Goal: Information Seeking & Learning: Compare options

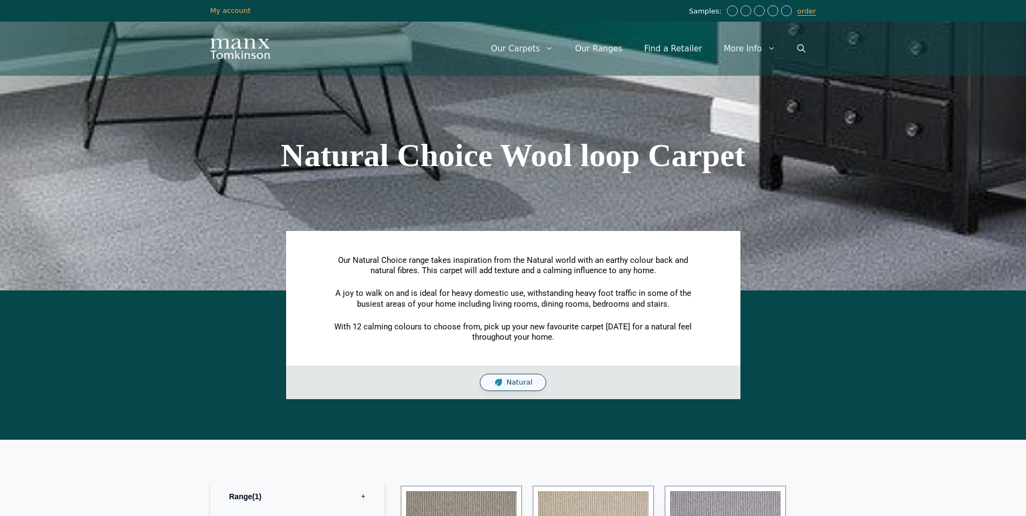
click at [553, 52] on icon "Primary" at bounding box center [549, 48] width 8 height 8
click at [524, 382] on span "Natural" at bounding box center [519, 382] width 26 height 9
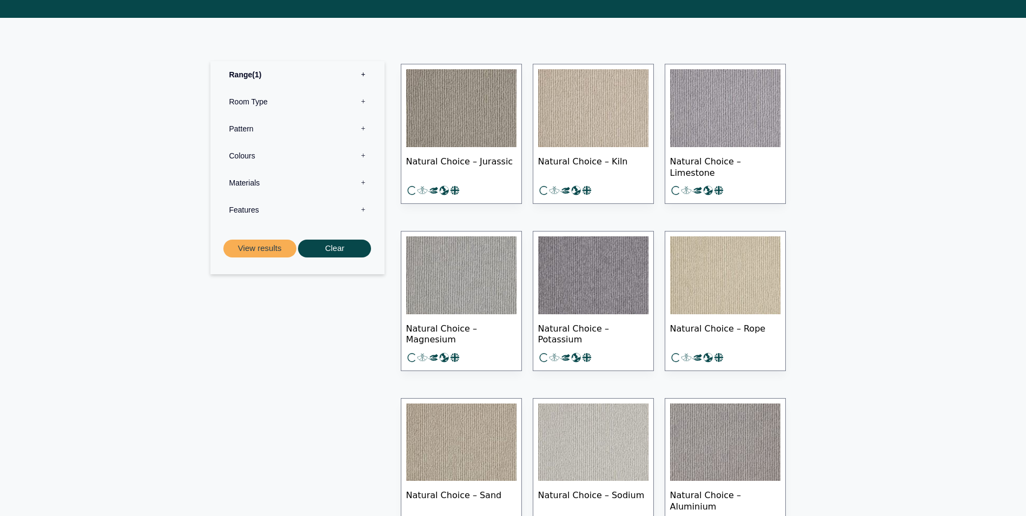
scroll to position [379, 0]
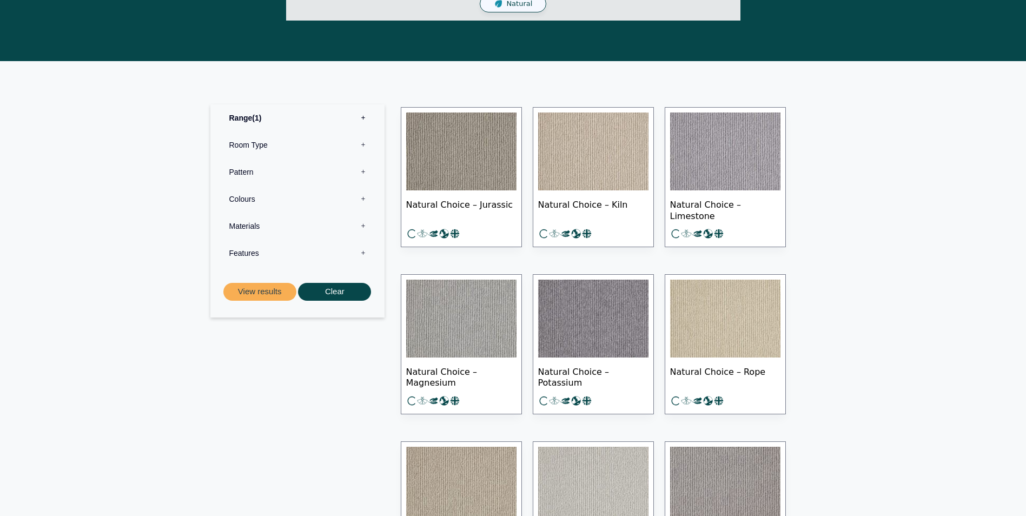
click at [759, 213] on span "Natural Choice – Limestone" at bounding box center [725, 209] width 110 height 38
click at [362, 142] on label "Room Type 0" at bounding box center [298, 144] width 158 height 27
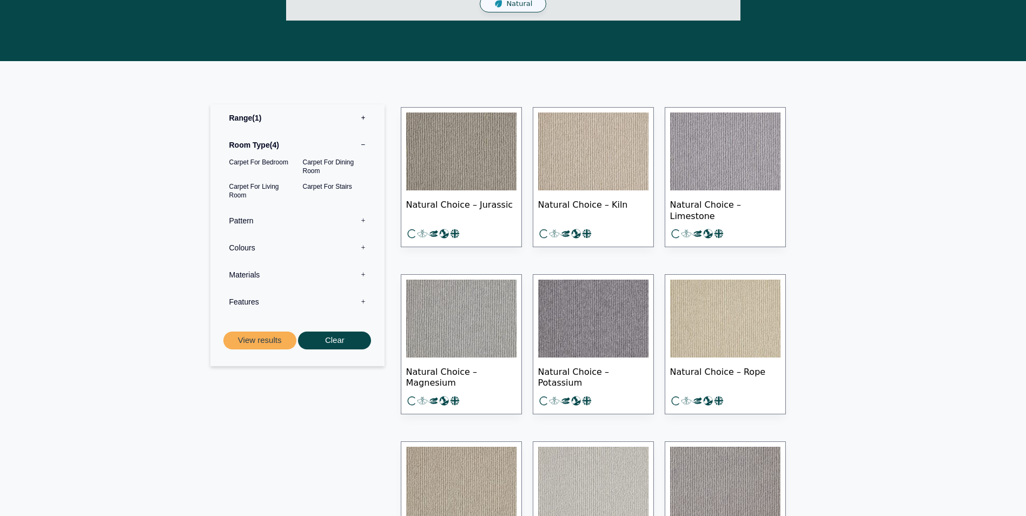
click at [274, 219] on label "Pattern 0" at bounding box center [298, 220] width 158 height 27
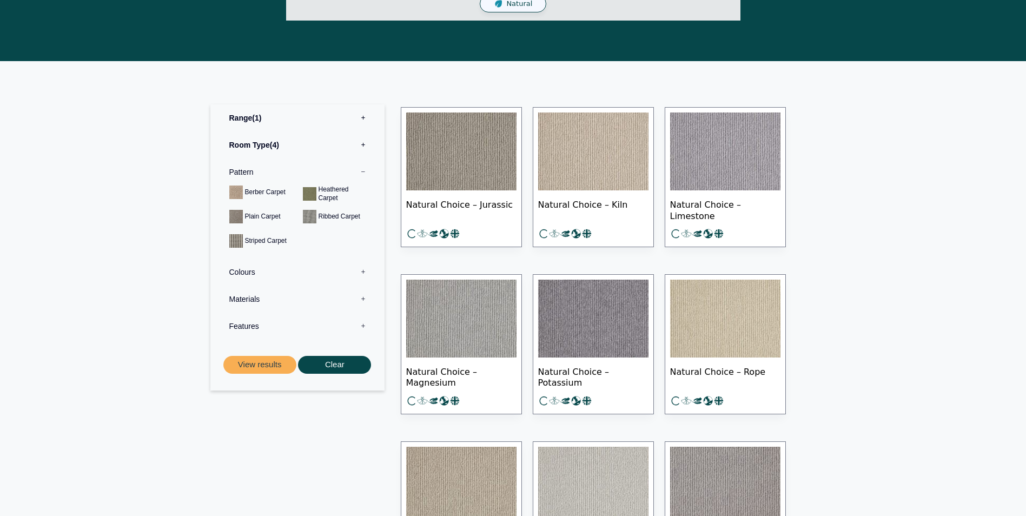
click at [277, 269] on label "Colours 0" at bounding box center [298, 272] width 158 height 27
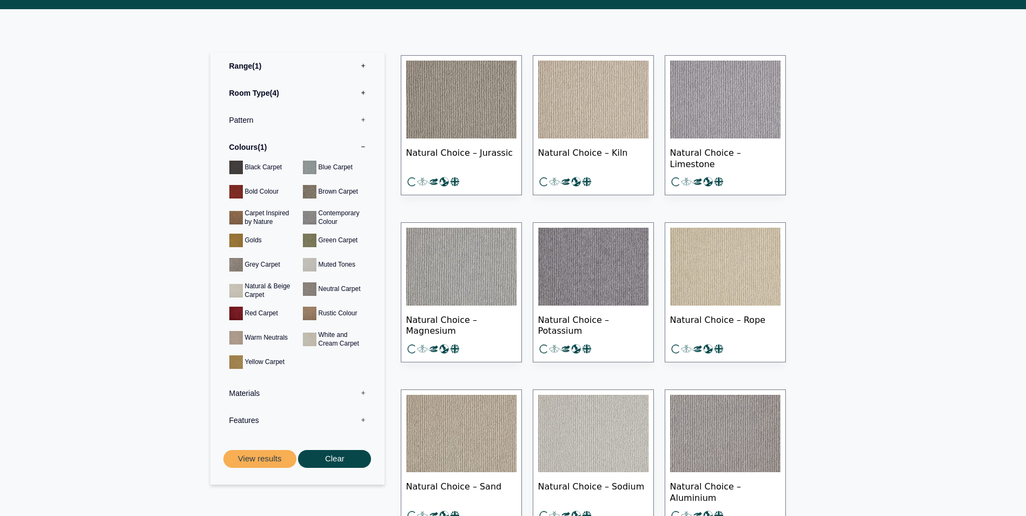
scroll to position [433, 0]
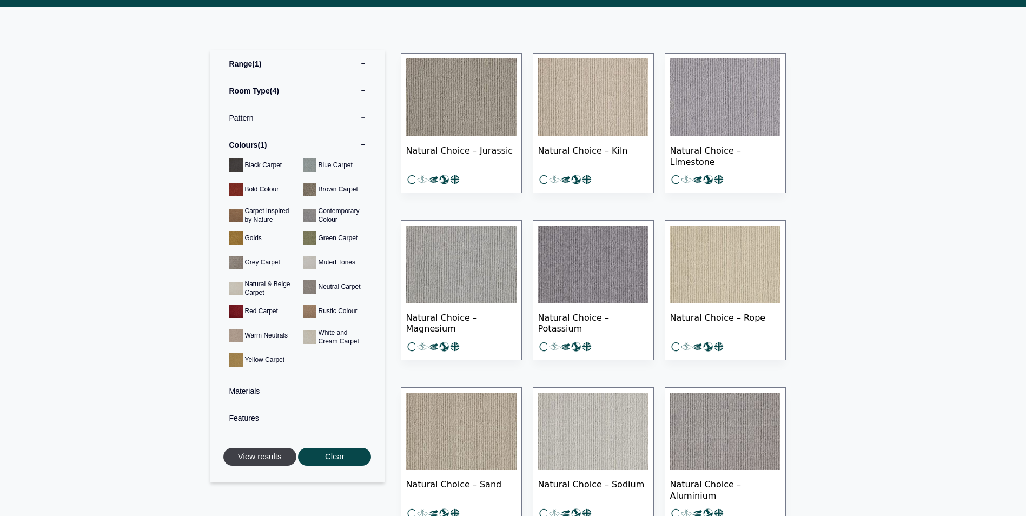
click at [277, 460] on button "View results" at bounding box center [259, 457] width 73 height 18
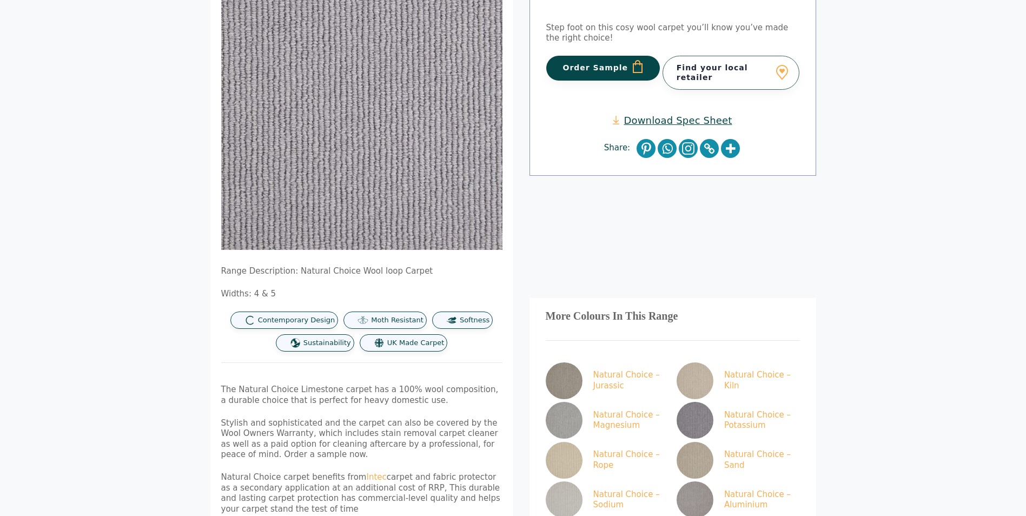
scroll to position [325, 0]
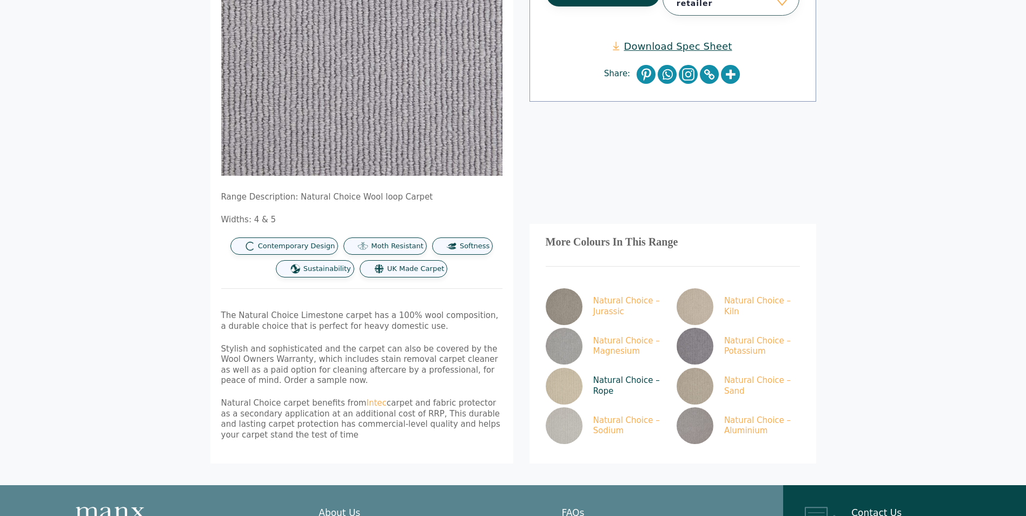
click at [565, 378] on img at bounding box center [564, 386] width 37 height 37
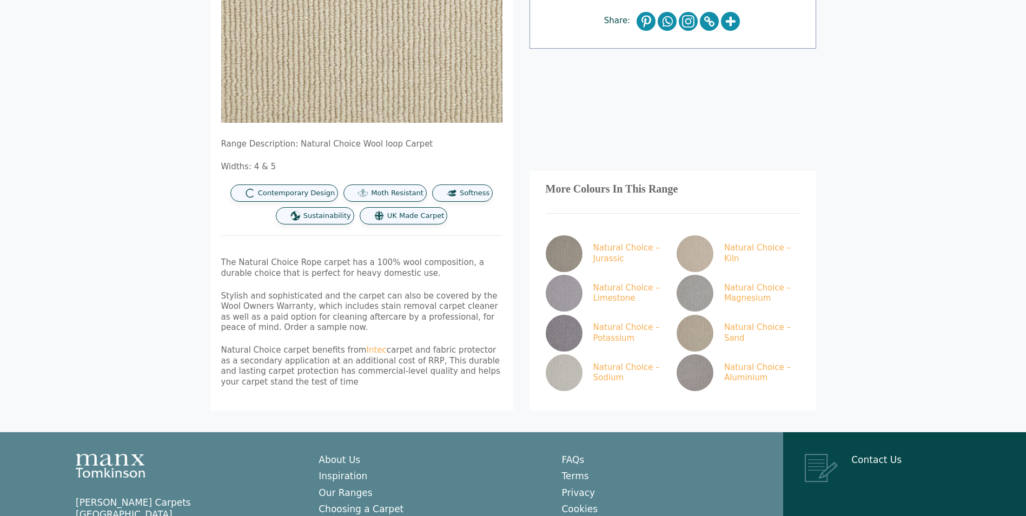
scroll to position [379, 0]
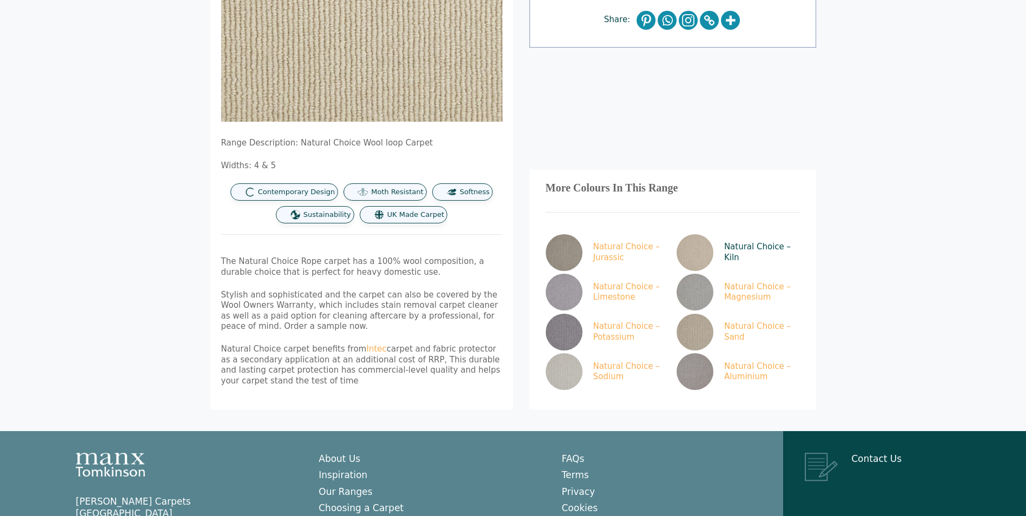
click at [687, 250] on img at bounding box center [695, 252] width 37 height 37
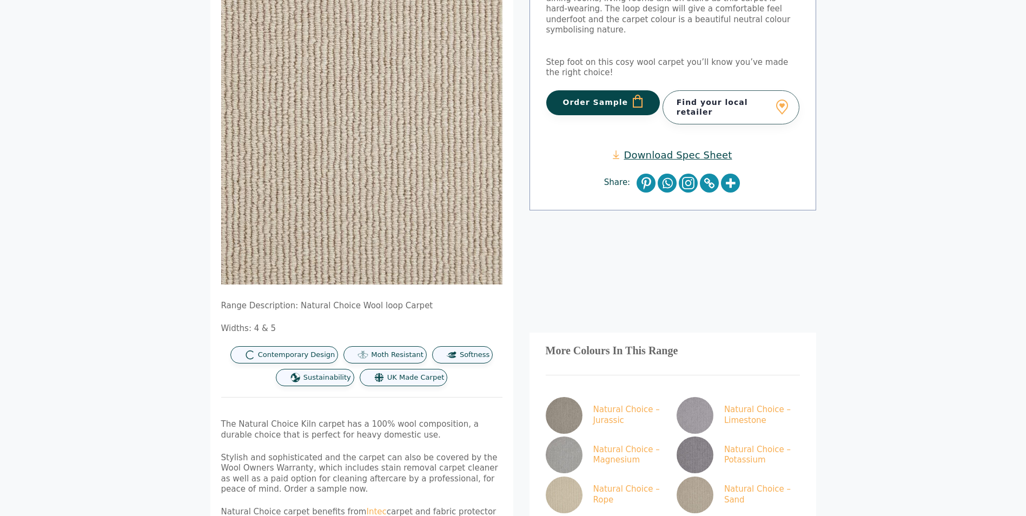
scroll to position [216, 0]
click at [573, 418] on img at bounding box center [564, 414] width 37 height 37
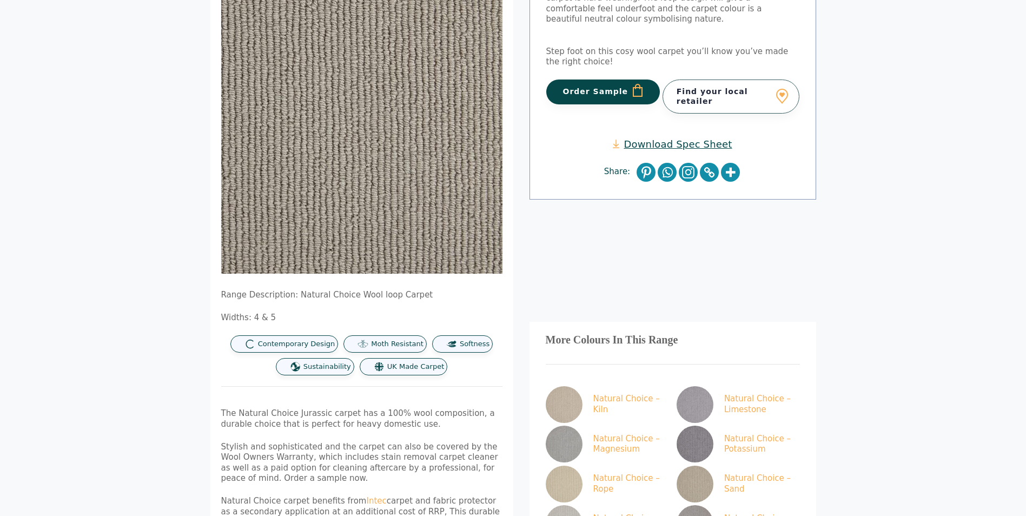
scroll to position [270, 0]
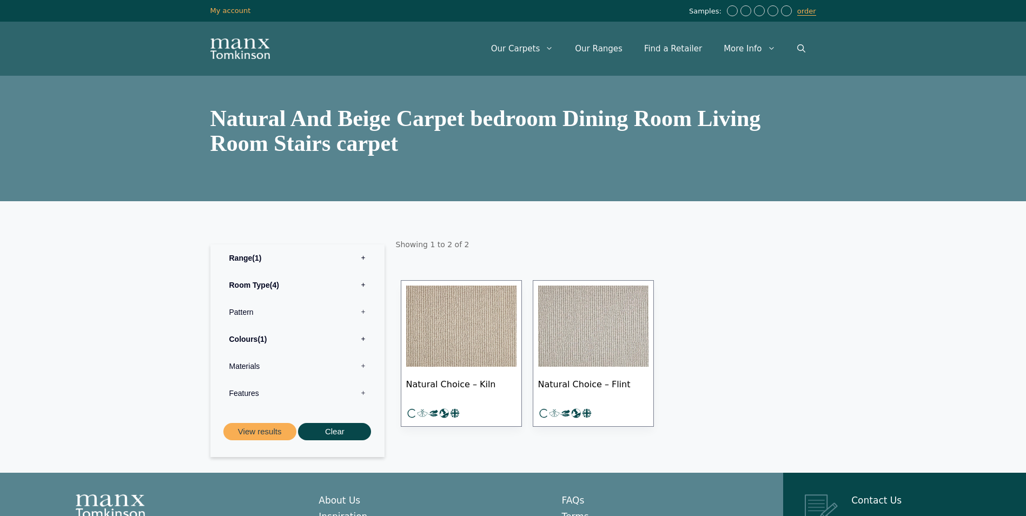
click at [310, 283] on label "Room Type 4" at bounding box center [298, 285] width 158 height 27
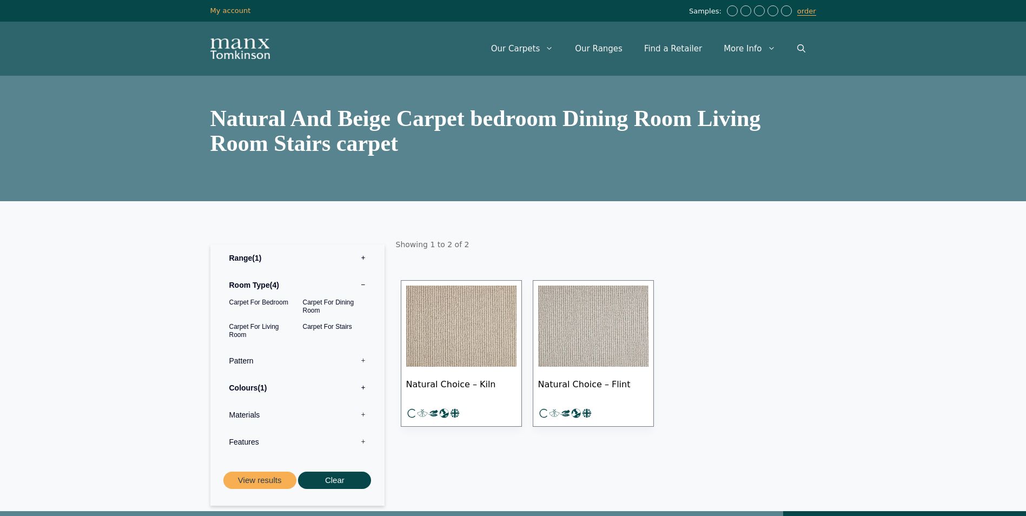
click at [293, 383] on label "Colours 1" at bounding box center [298, 387] width 158 height 27
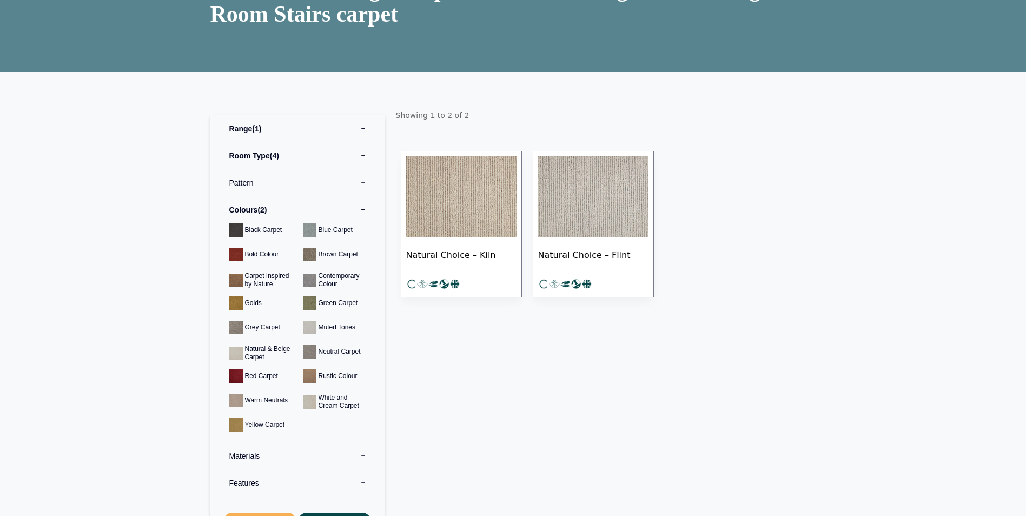
scroll to position [162, 0]
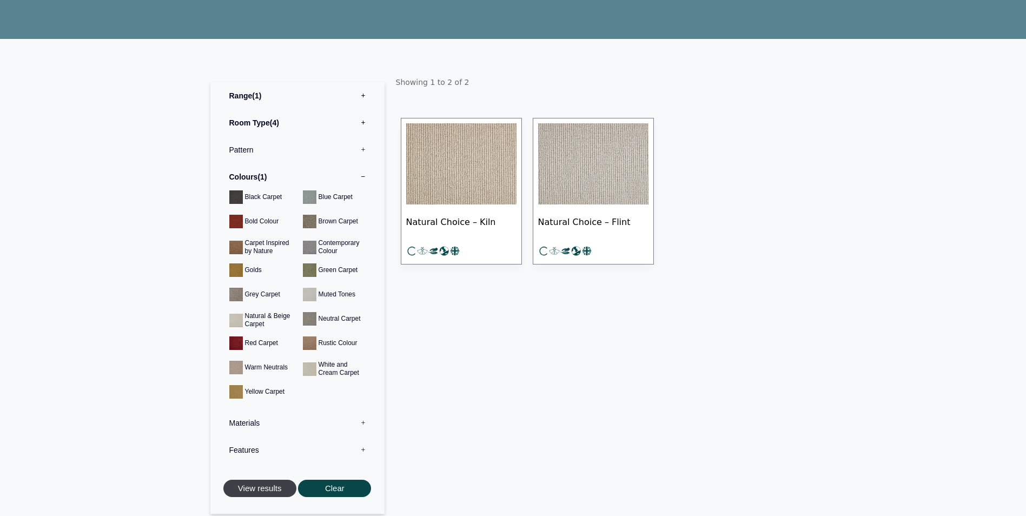
click at [276, 490] on button "View results" at bounding box center [259, 489] width 73 height 18
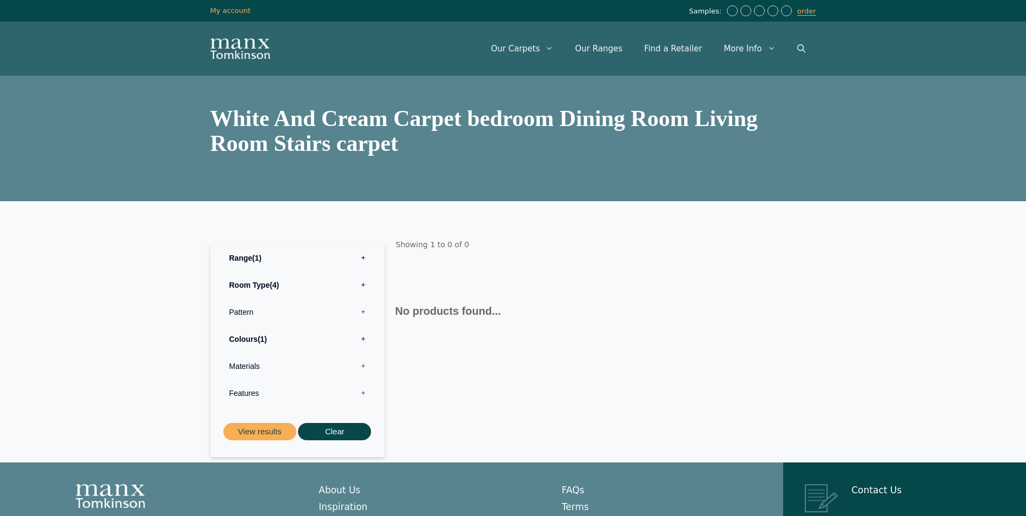
click at [286, 340] on label "Colours 1" at bounding box center [298, 339] width 158 height 27
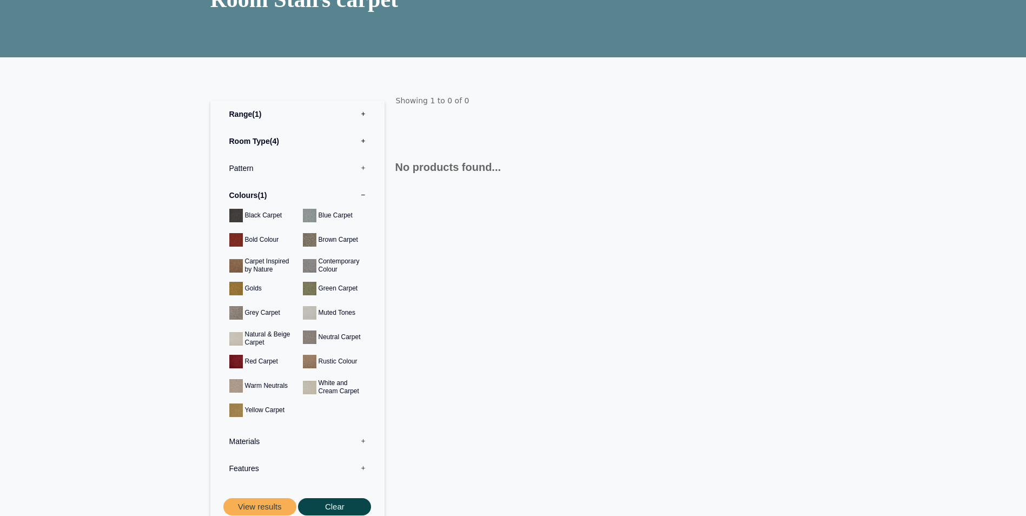
scroll to position [162, 0]
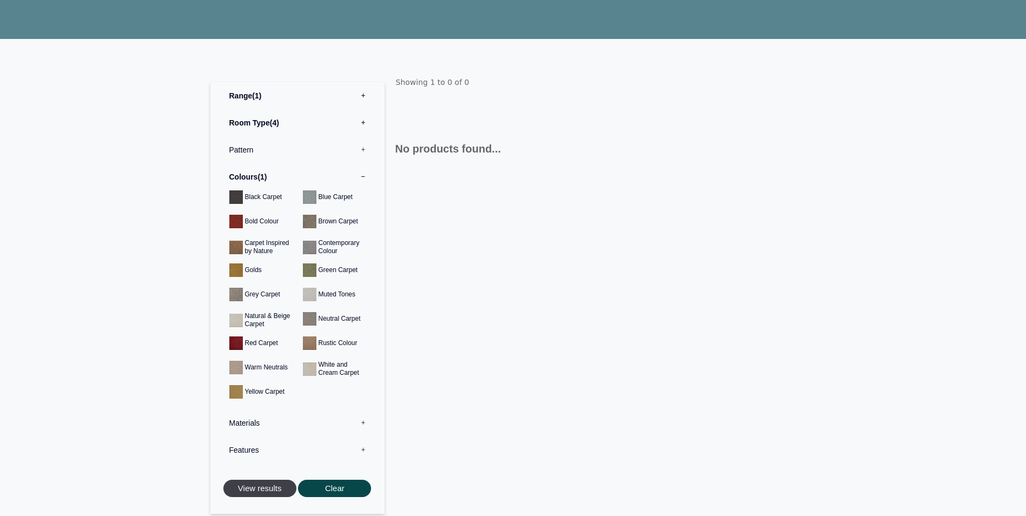
click at [257, 486] on button "View results" at bounding box center [259, 489] width 73 height 18
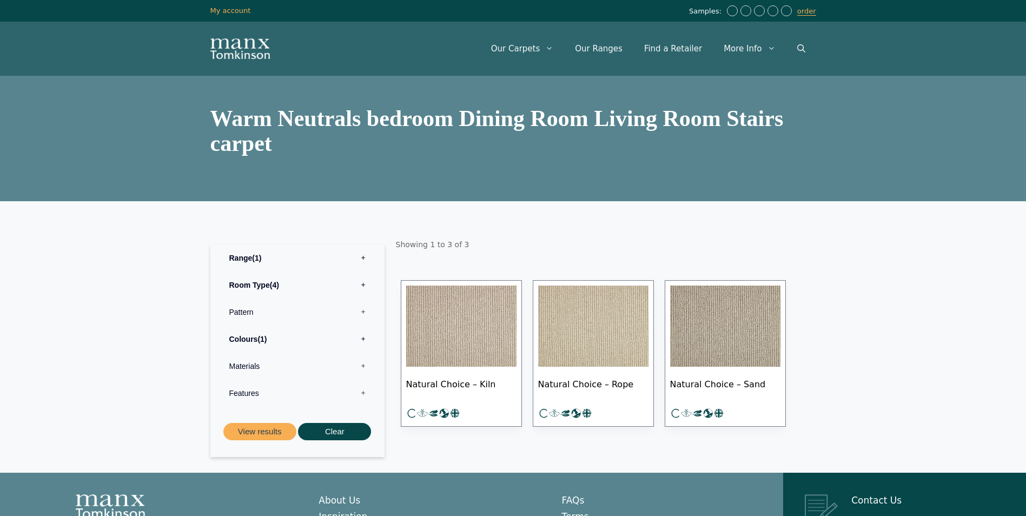
click at [736, 336] on img at bounding box center [725, 326] width 110 height 81
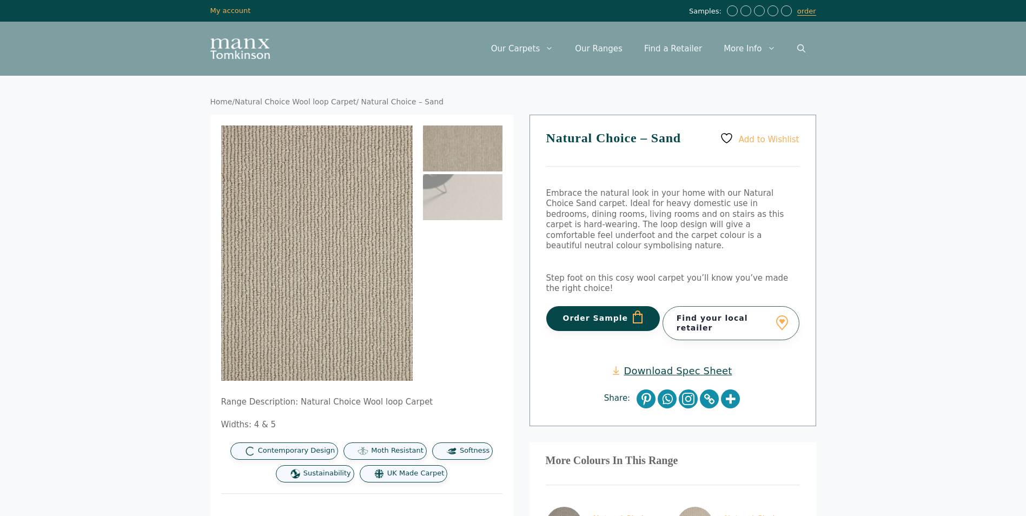
click at [449, 201] on img at bounding box center [463, 197] width 80 height 46
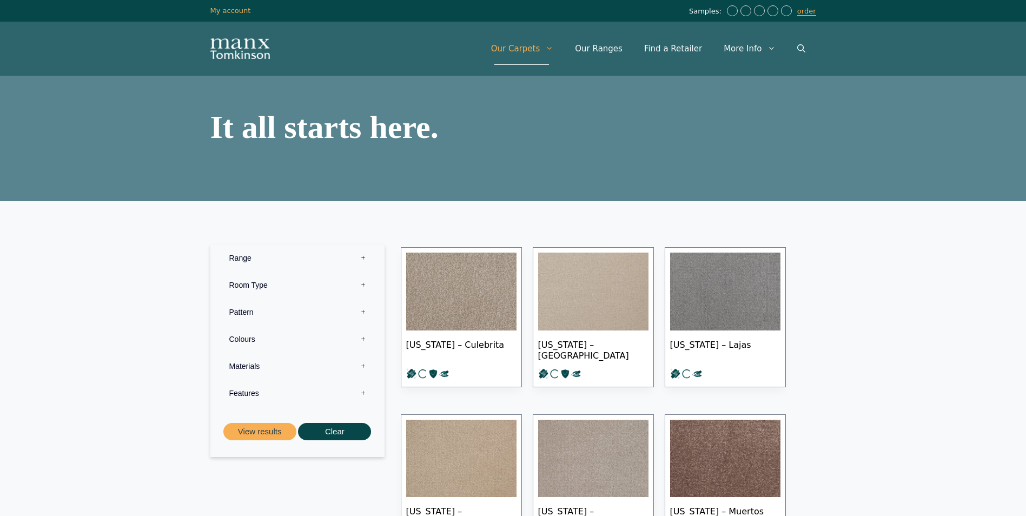
click at [691, 51] on link "Find a Retailer" at bounding box center [673, 48] width 80 height 32
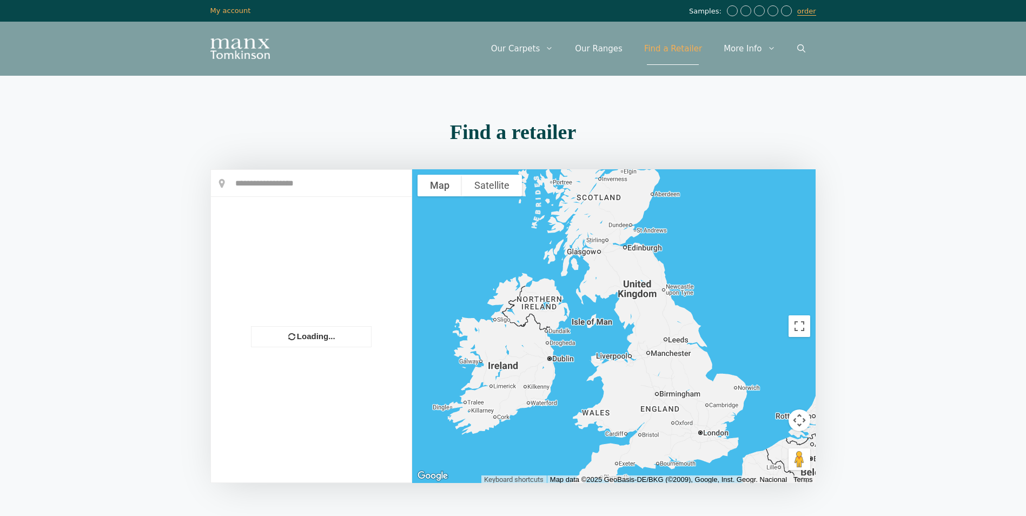
click at [764, 56] on span "Primary" at bounding box center [774, 48] width 24 height 32
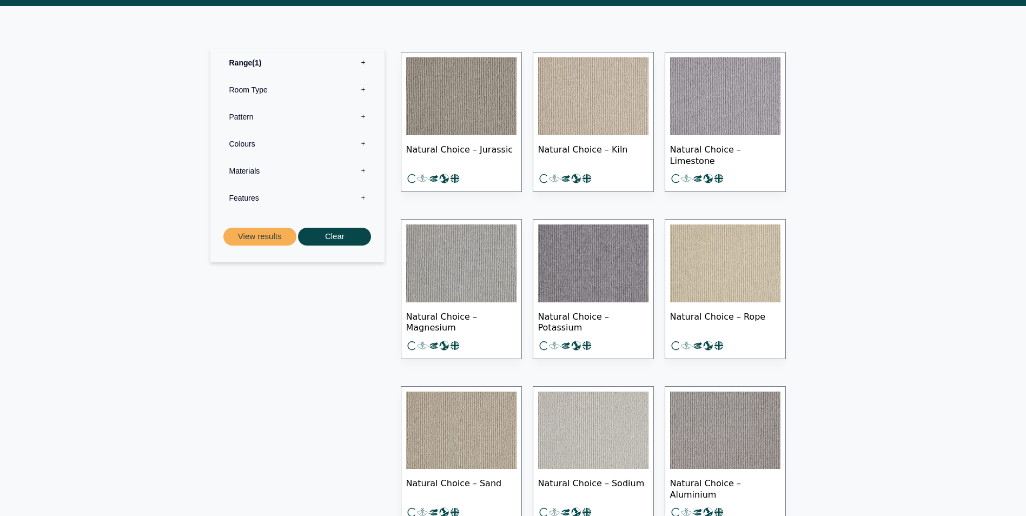
scroll to position [433, 0]
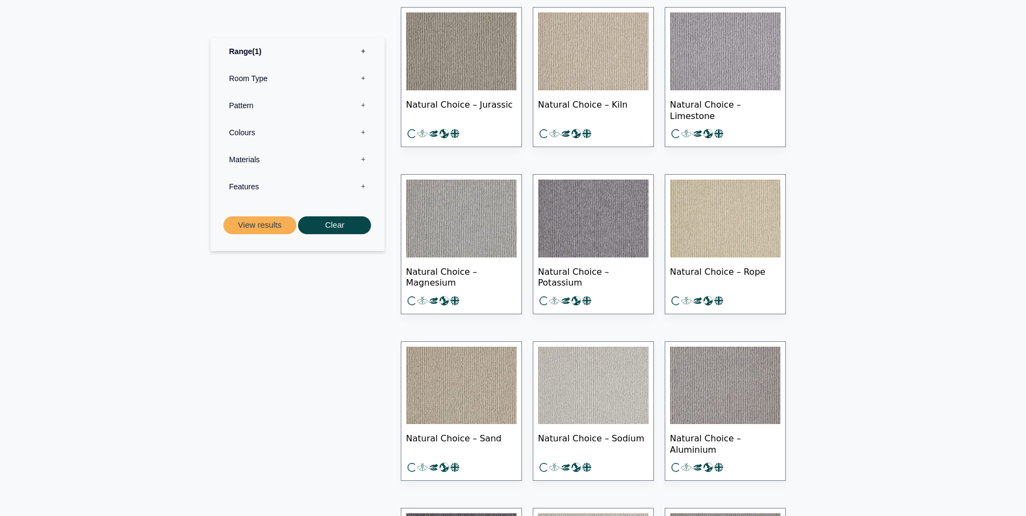
scroll to position [487, 0]
